Goal: Information Seeking & Learning: Learn about a topic

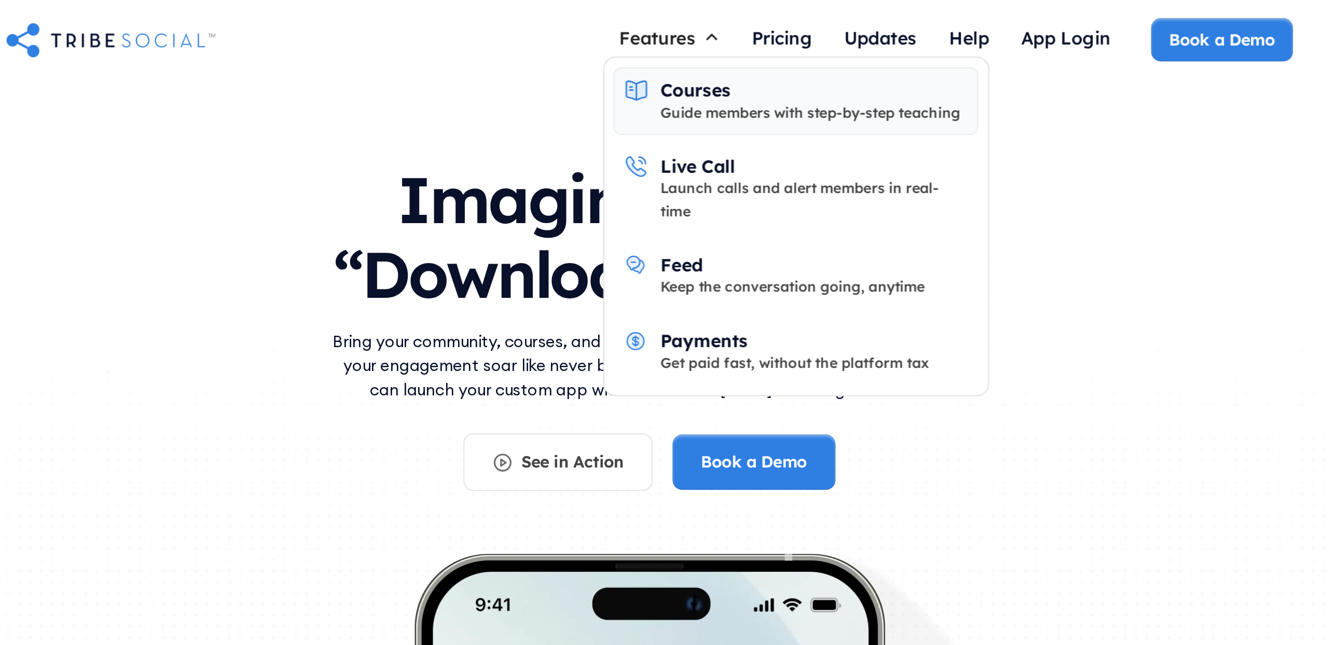
click at [703, 47] on div "Courses" at bounding box center [687, 45] width 36 height 11
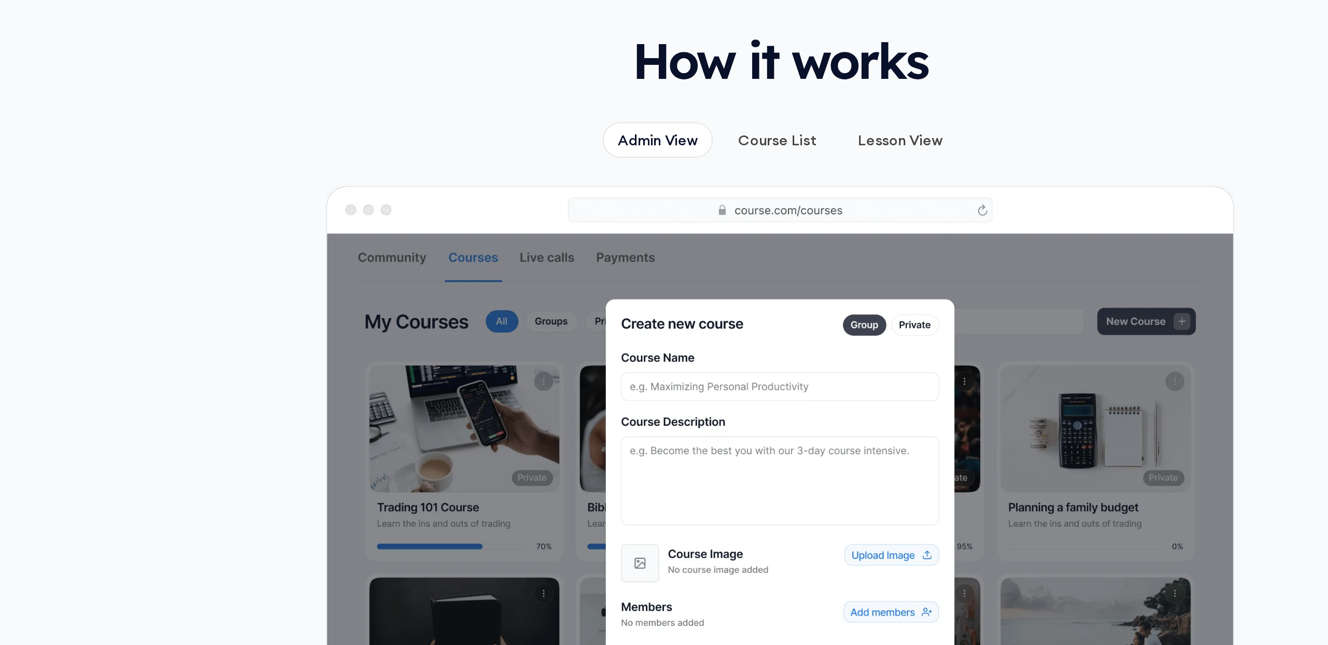
scroll to position [458, 0]
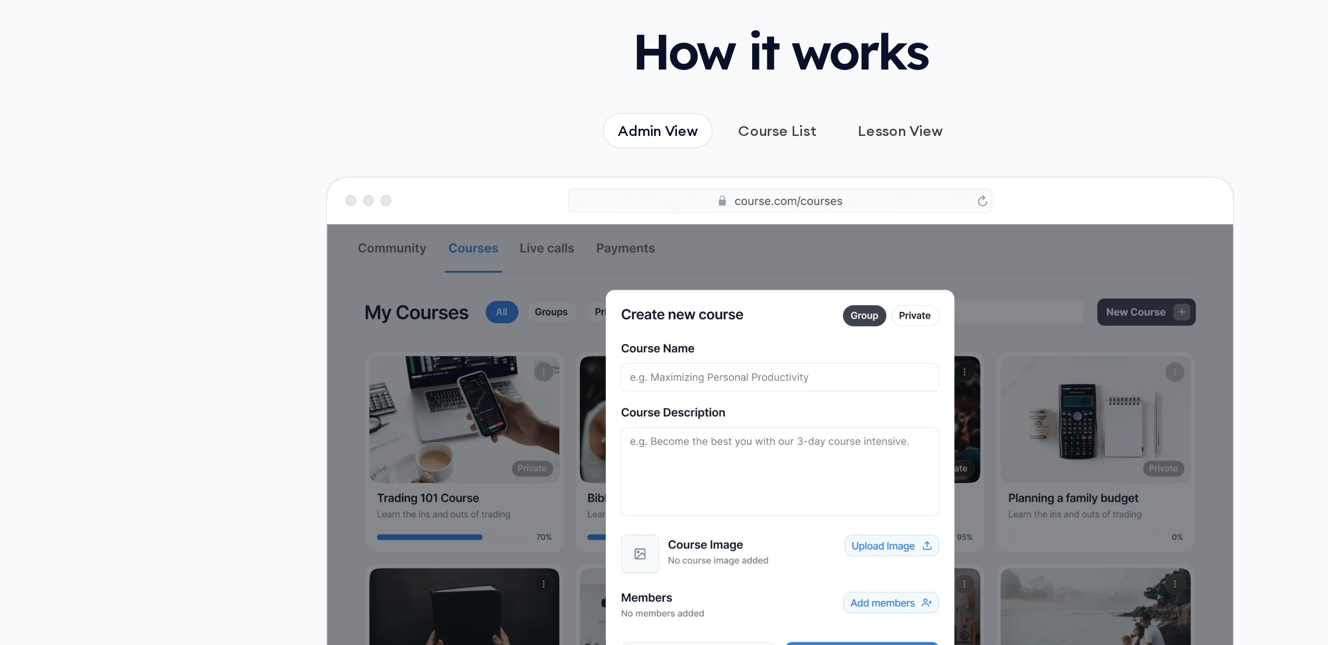
click at [656, 338] on div "Course List" at bounding box center [662, 343] width 46 height 11
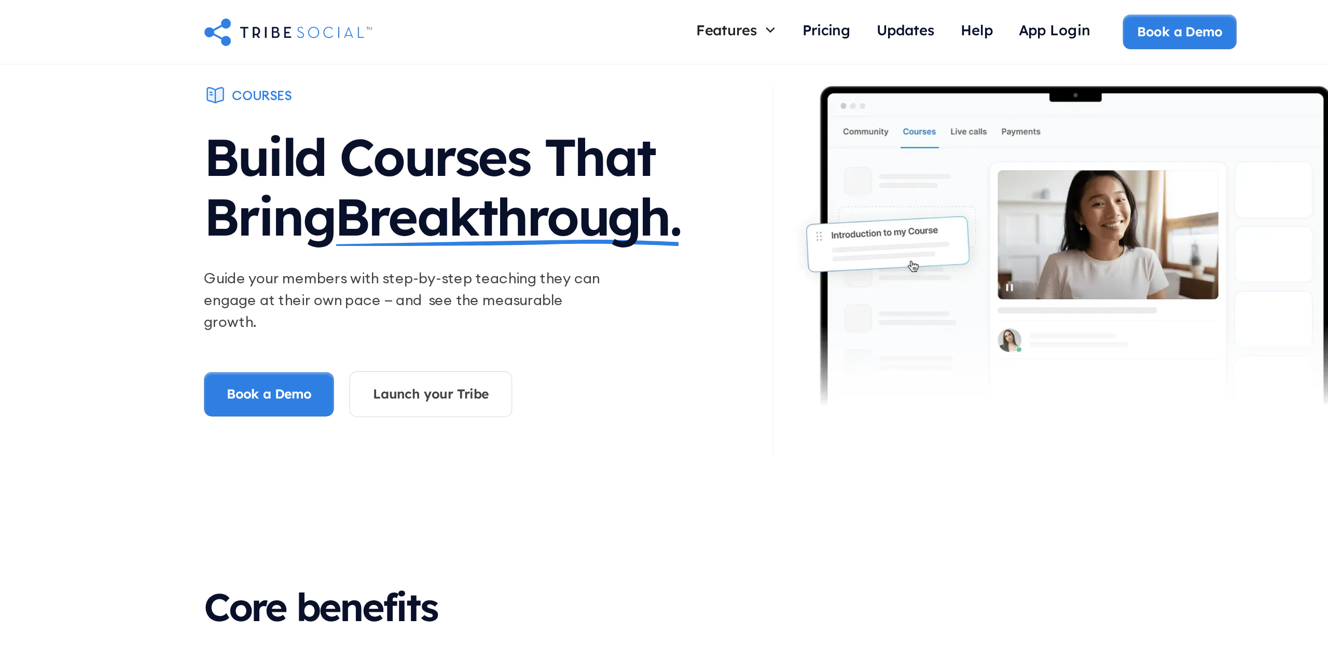
scroll to position [0, 0]
